Goal: Ask a question

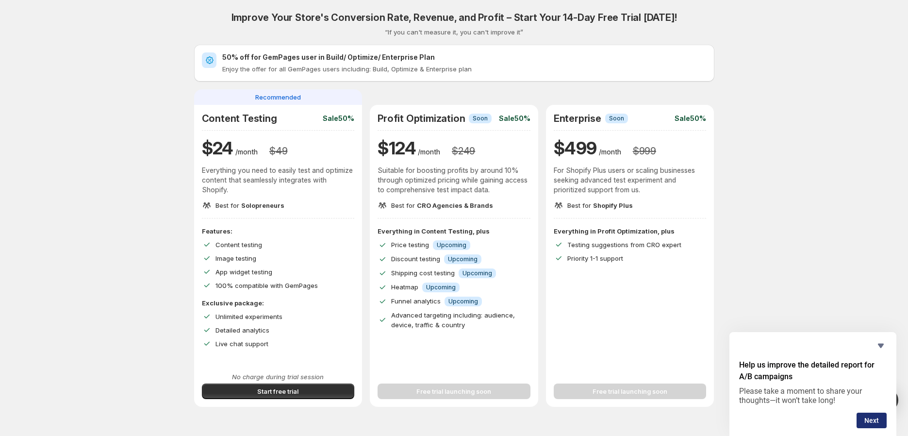
click at [875, 419] on button "Next" at bounding box center [871, 420] width 30 height 16
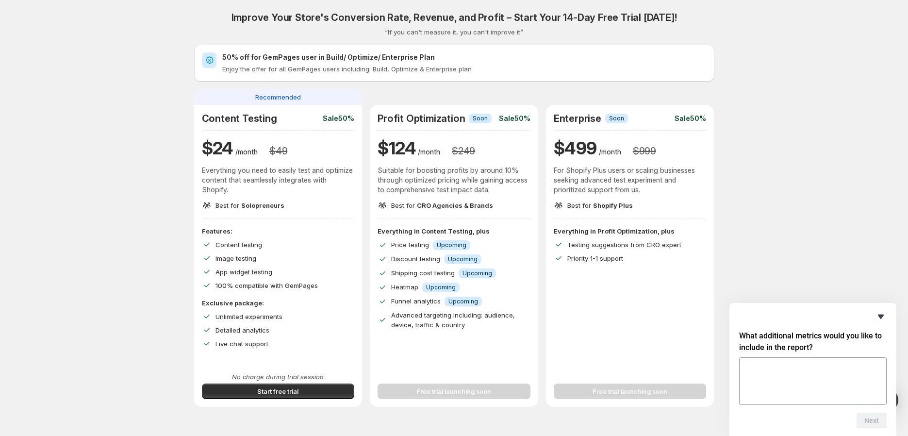
click at [881, 320] on icon "Hide survey" at bounding box center [881, 316] width 12 height 12
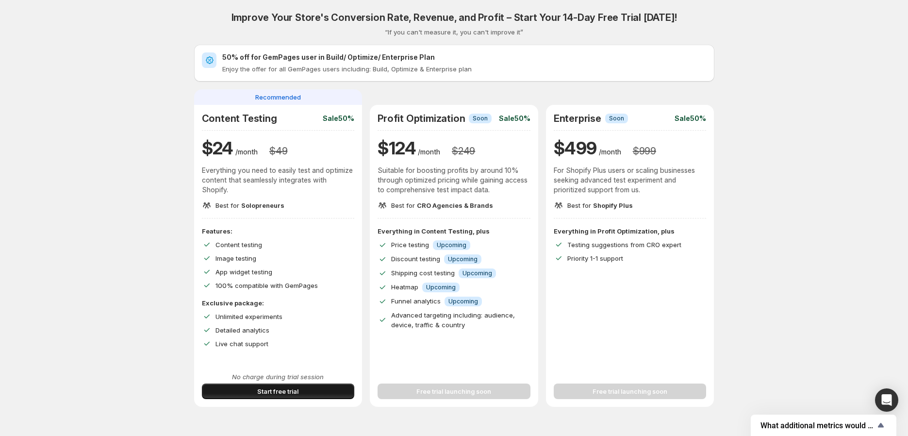
click at [292, 392] on span "Start free trial" at bounding box center [277, 391] width 41 height 10
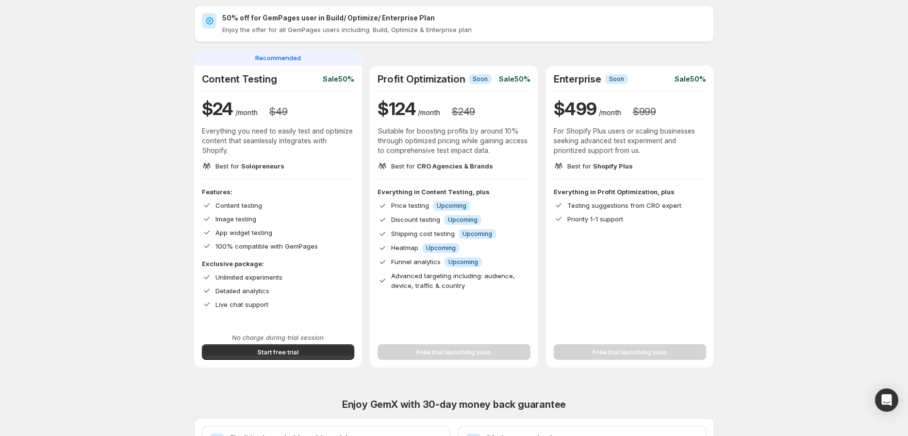
scroll to position [162, 0]
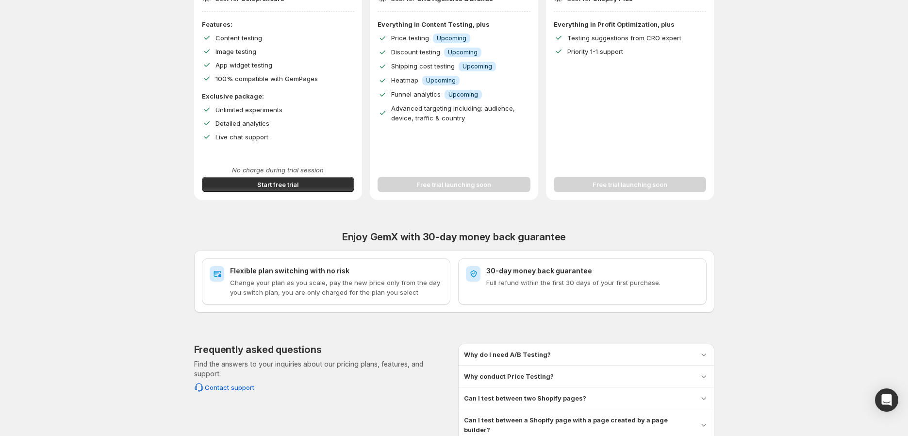
scroll to position [297, 0]
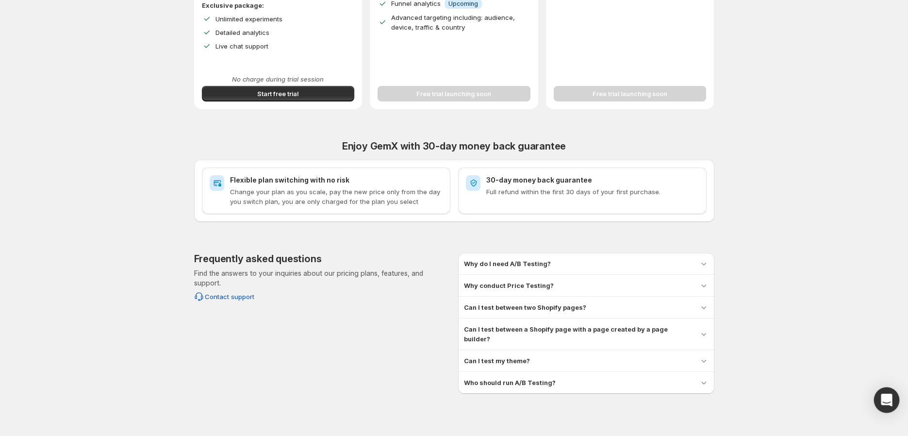
click at [886, 399] on icon "Open Intercom Messenger" at bounding box center [885, 399] width 11 height 13
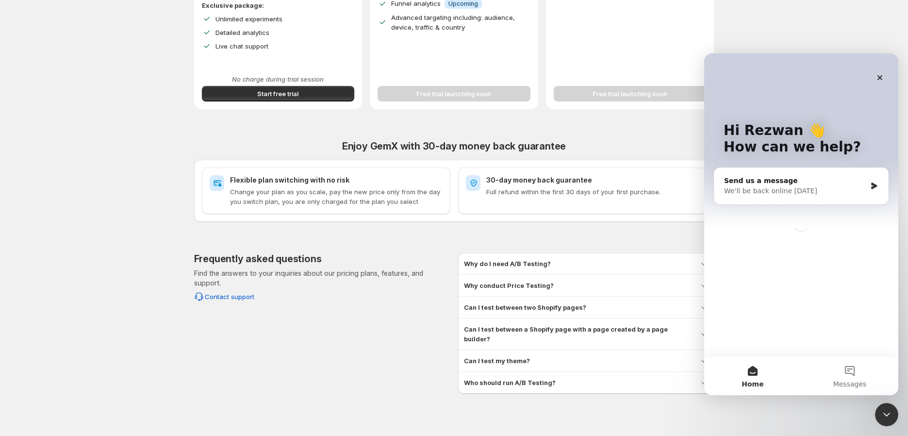
scroll to position [0, 0]
click at [813, 166] on div "Hi Rezwan 👋 How can we help?" at bounding box center [801, 140] width 175 height 175
click at [809, 178] on div "Send us a message" at bounding box center [795, 181] width 142 height 10
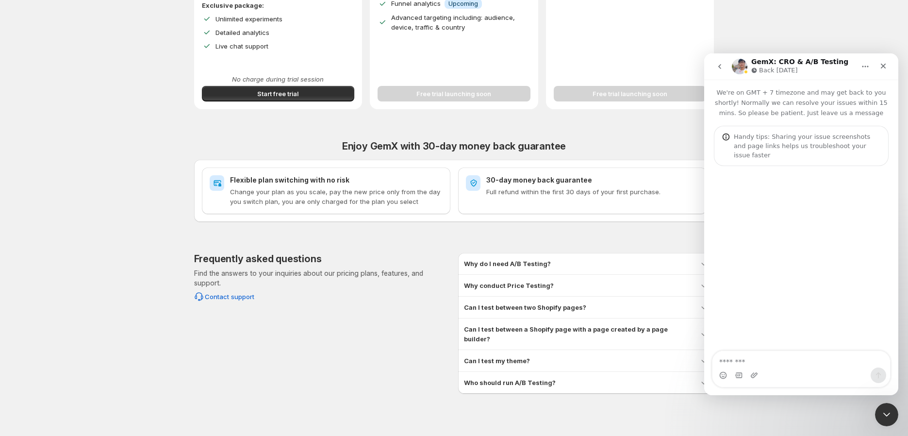
click at [791, 373] on div "Intercom messenger" at bounding box center [801, 375] width 178 height 16
click at [789, 364] on textarea "Message…" at bounding box center [801, 359] width 178 height 16
type textarea "**"
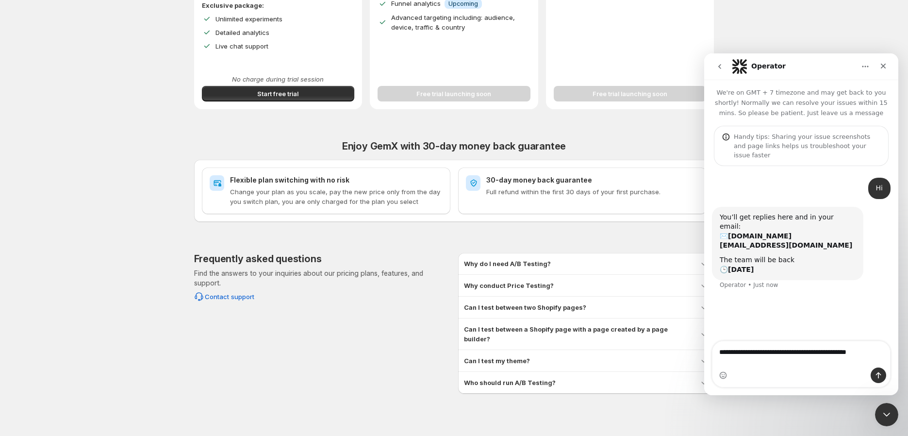
type textarea "**********"
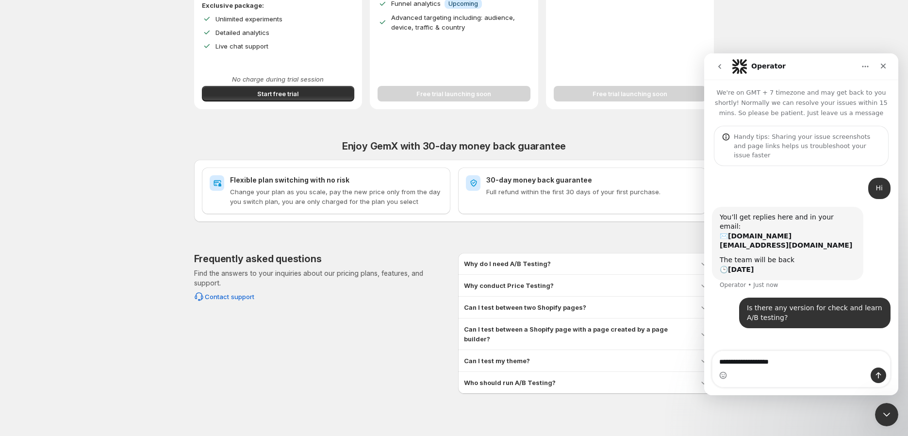
type textarea "**********"
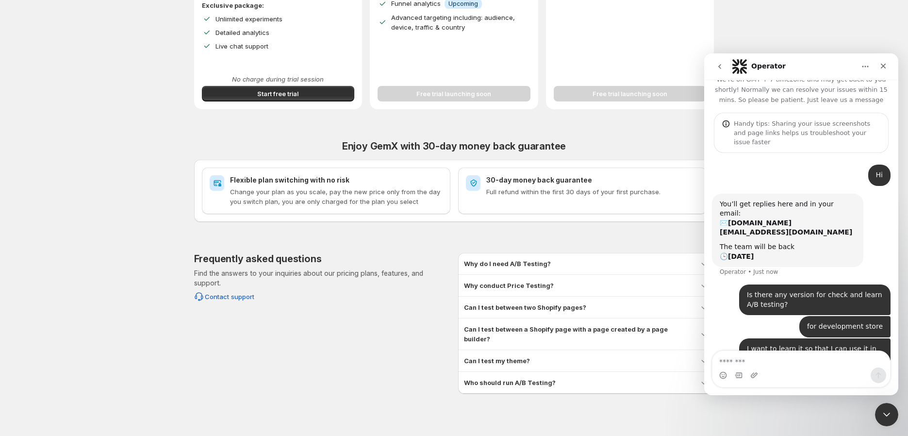
click at [717, 64] on icon "go back" at bounding box center [720, 67] width 8 height 8
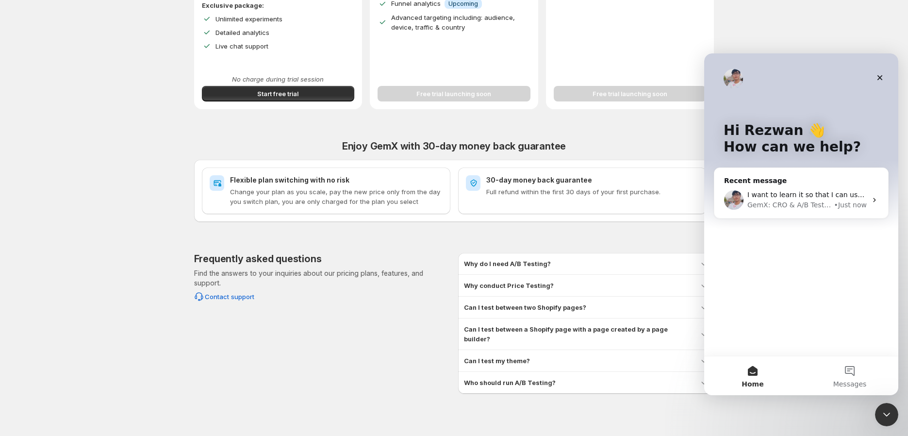
scroll to position [0, 0]
